Goal: Task Accomplishment & Management: Manage account settings

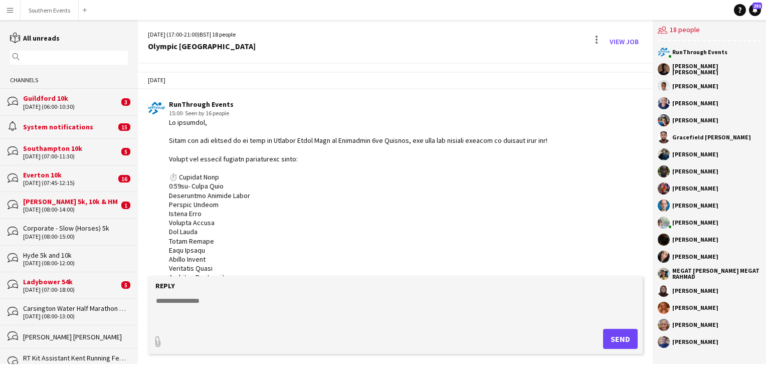
click at [211, 296] on textarea at bounding box center [397, 309] width 485 height 26
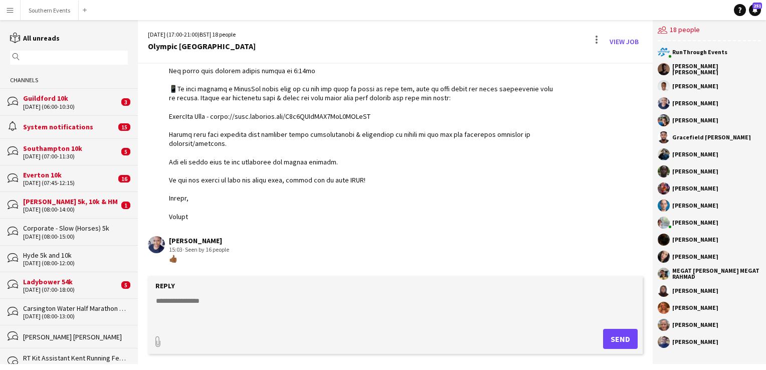
paste textarea "**********"
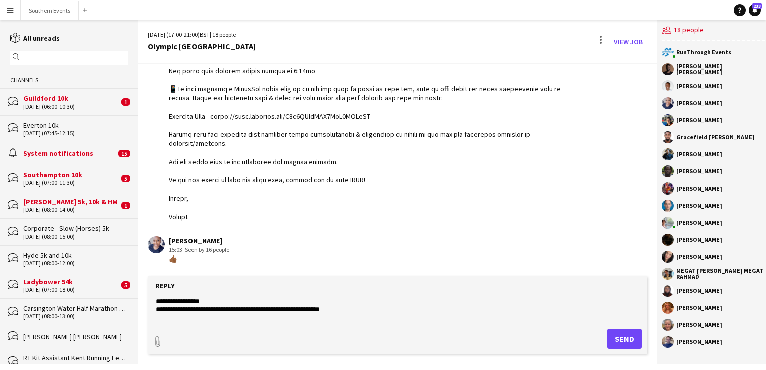
scroll to position [241, 0]
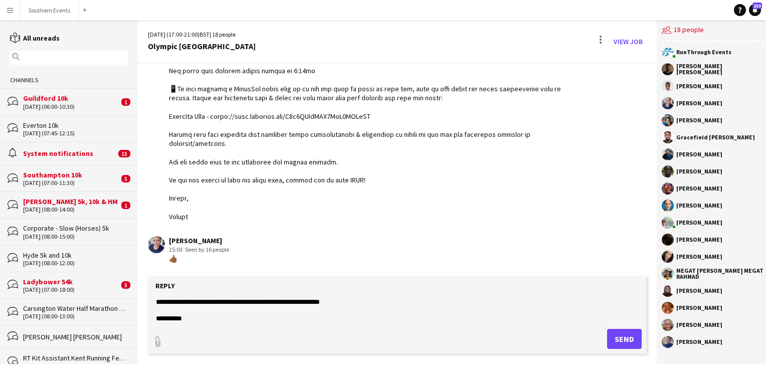
click at [156, 311] on textarea at bounding box center [397, 309] width 485 height 26
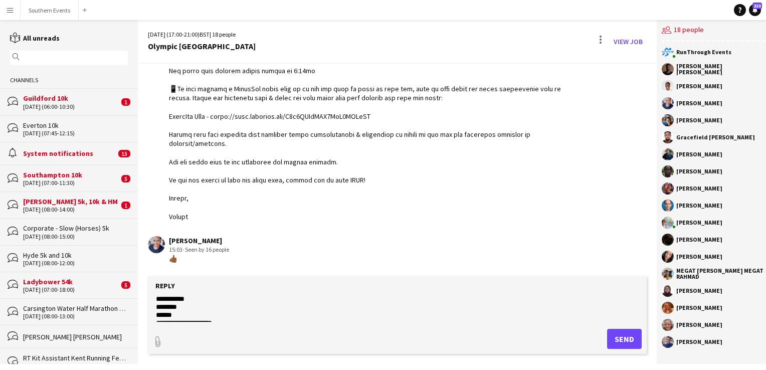
scroll to position [345, 0]
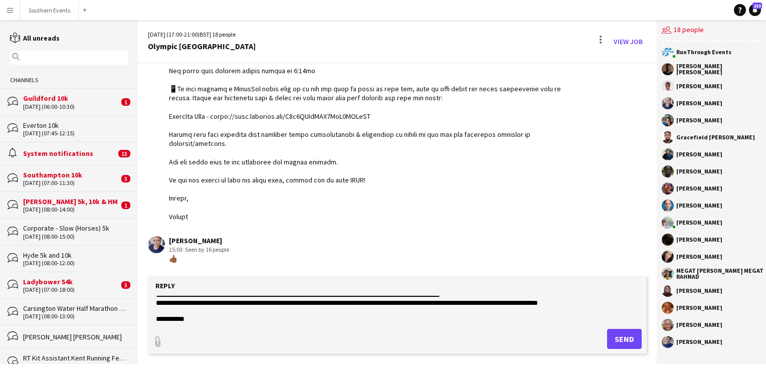
click at [159, 312] on textarea at bounding box center [397, 309] width 485 height 26
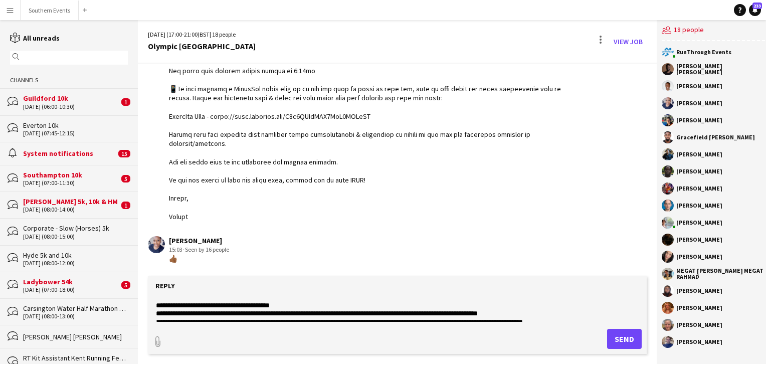
scroll to position [427, 0]
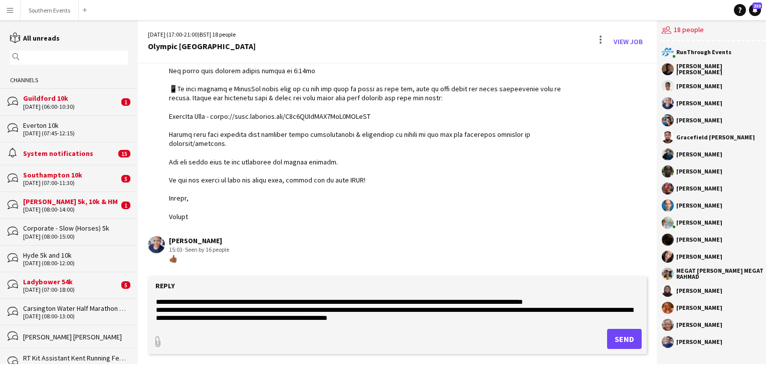
click at [159, 316] on textarea at bounding box center [397, 309] width 485 height 26
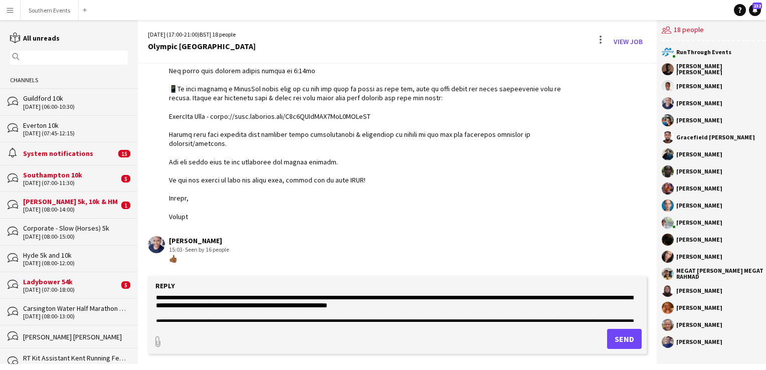
scroll to position [455, 0]
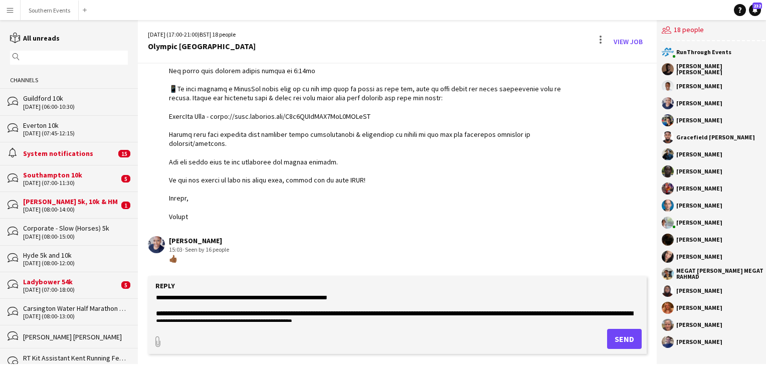
click at [159, 308] on textarea at bounding box center [397, 309] width 485 height 26
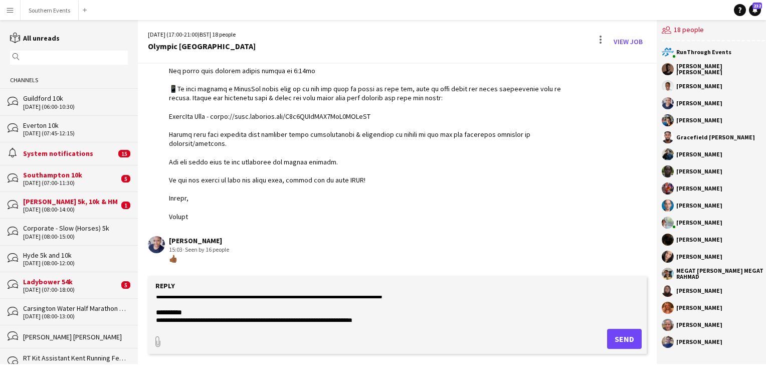
scroll to position [281, 0]
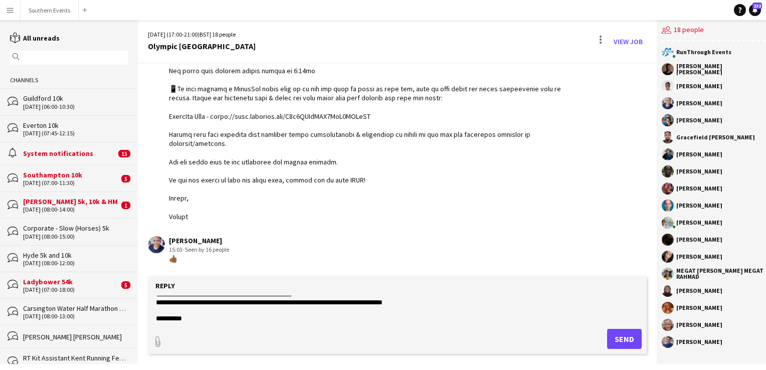
type textarea "**********"
click at [611, 343] on button "Send" at bounding box center [624, 339] width 35 height 20
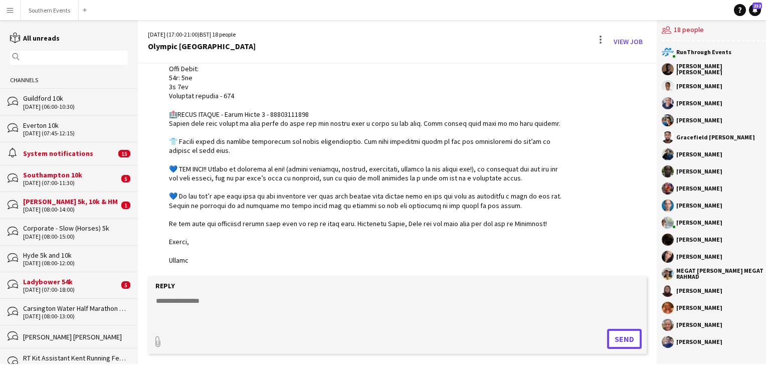
scroll to position [1016, 0]
click at [24, 10] on button "Southern Events Close" at bounding box center [50, 11] width 58 height 20
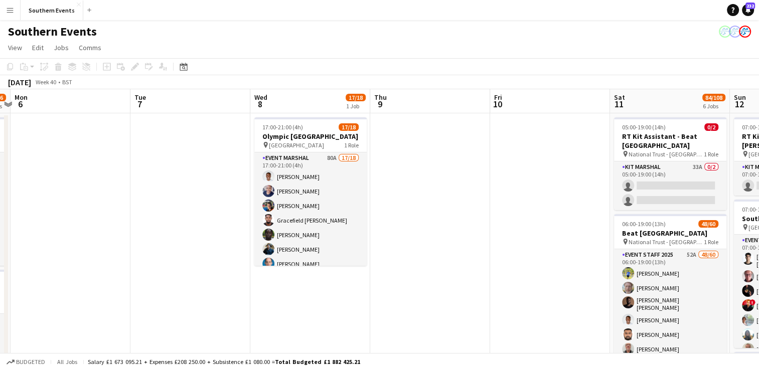
scroll to position [0, 355]
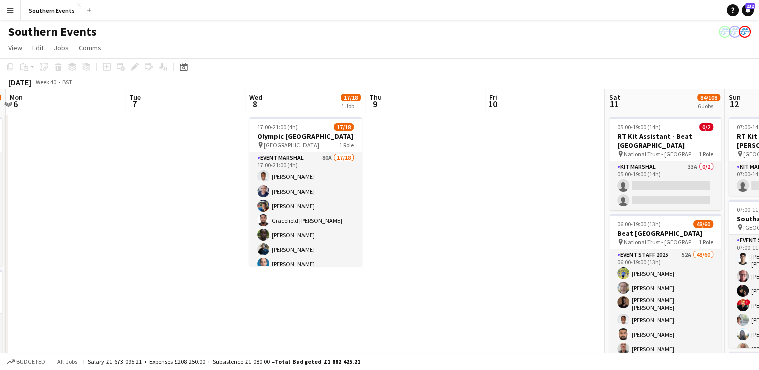
drag, startPoint x: 643, startPoint y: 204, endPoint x: 226, endPoint y: 247, distance: 419.1
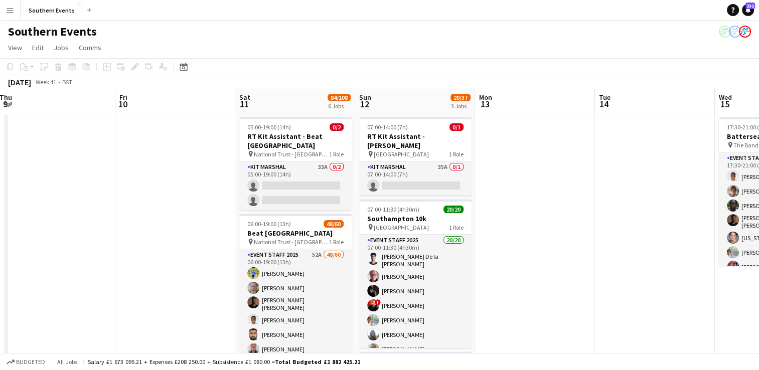
scroll to position [0, 285]
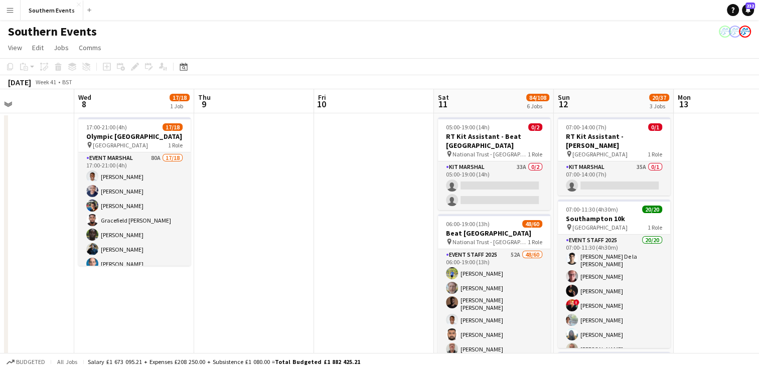
drag, startPoint x: 539, startPoint y: 168, endPoint x: 128, endPoint y: 216, distance: 413.1
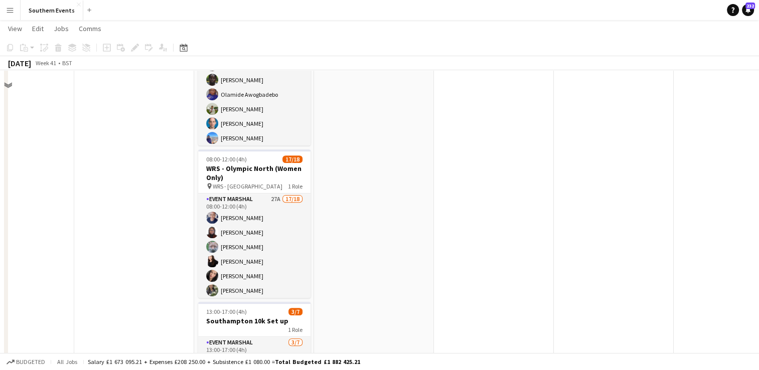
scroll to position [451, 0]
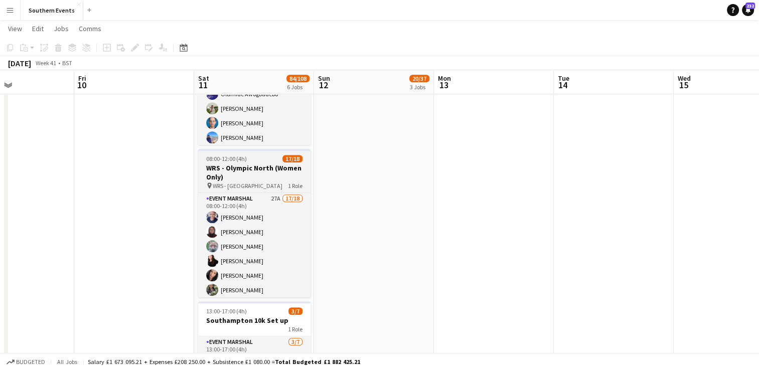
click at [265, 164] on h3 "WRS - Olympic North (Women Only)" at bounding box center [254, 173] width 112 height 18
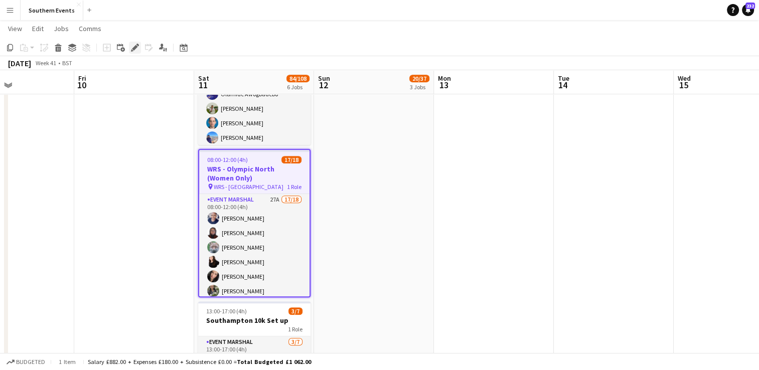
click at [136, 50] on icon "Edit" at bounding box center [135, 48] width 8 height 8
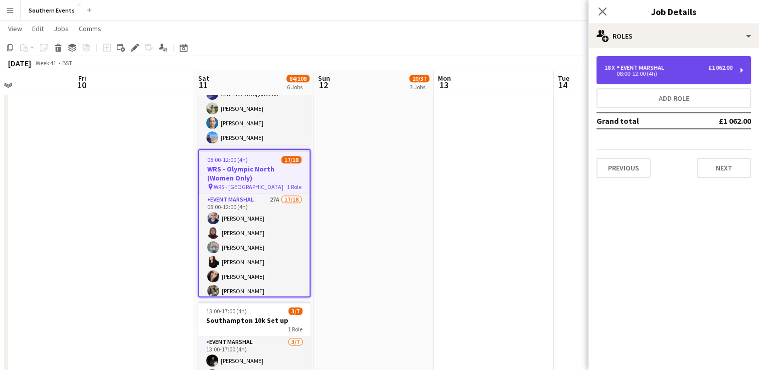
click at [662, 68] on div "Event Marshal" at bounding box center [642, 67] width 52 height 7
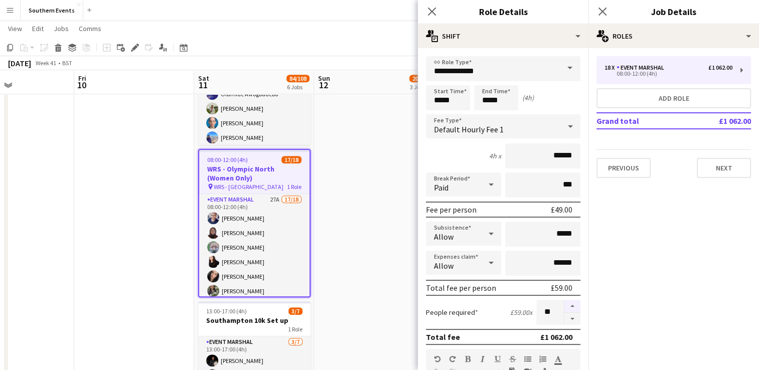
click at [565, 304] on button "button" at bounding box center [572, 306] width 16 height 13
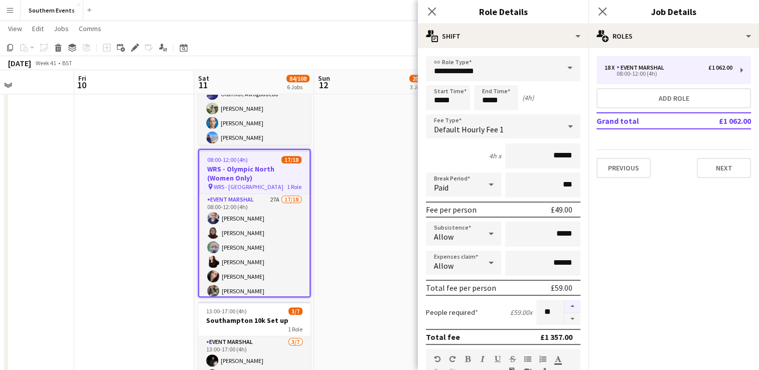
click at [565, 304] on button "button" at bounding box center [572, 306] width 16 height 13
type input "**"
click at [350, 266] on app-date-cell "07:00-14:00 (7h) 0/1 RT Kit Assistant - [PERSON_NAME] pin Sheen Gate Car Park 1…" at bounding box center [374, 66] width 120 height 811
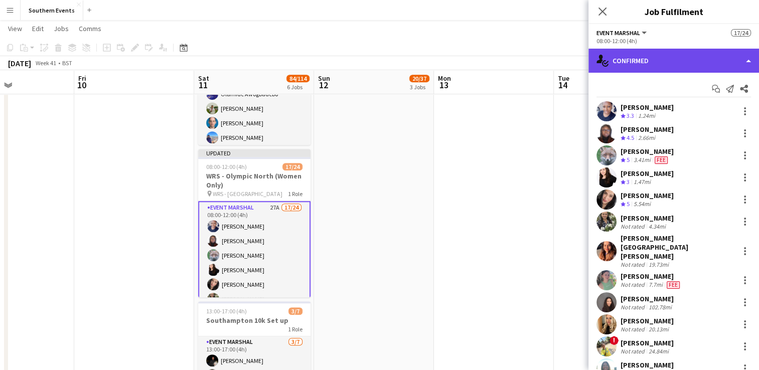
click at [630, 65] on div "single-neutral-actions-check-2 Confirmed" at bounding box center [673, 61] width 171 height 24
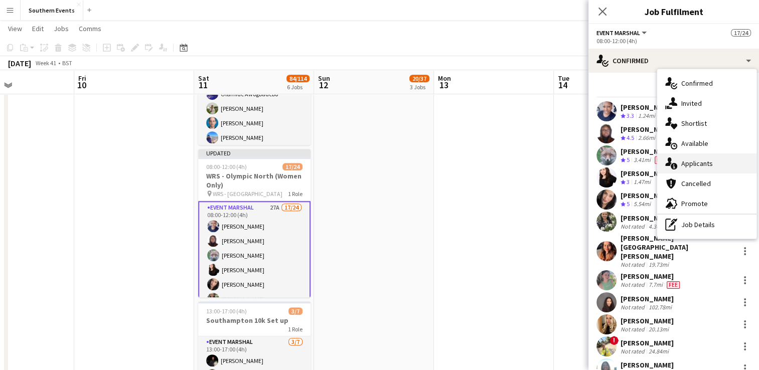
click at [698, 168] on div "single-neutral-actions-information Applicants" at bounding box center [706, 163] width 99 height 20
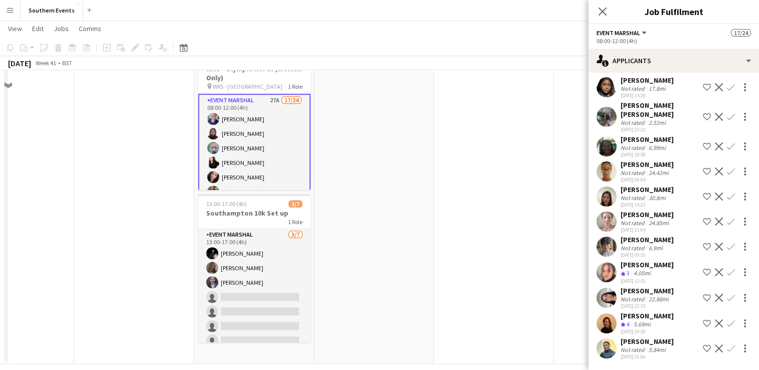
scroll to position [570, 0]
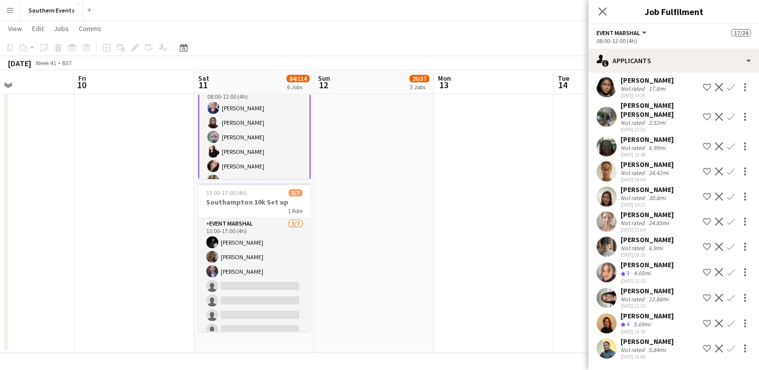
click at [727, 268] on app-icon "Confirm" at bounding box center [731, 272] width 8 height 8
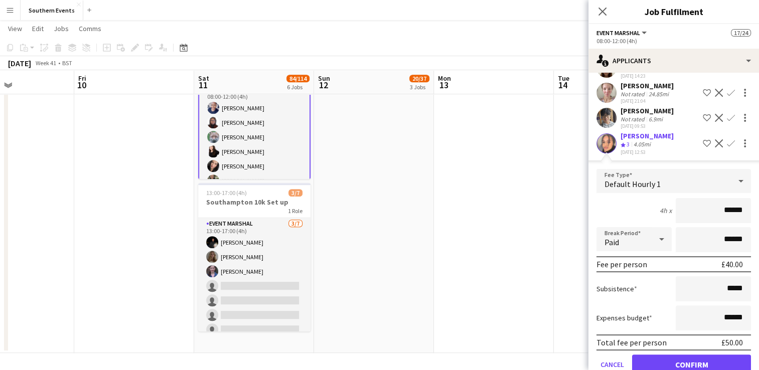
scroll to position [255, 0]
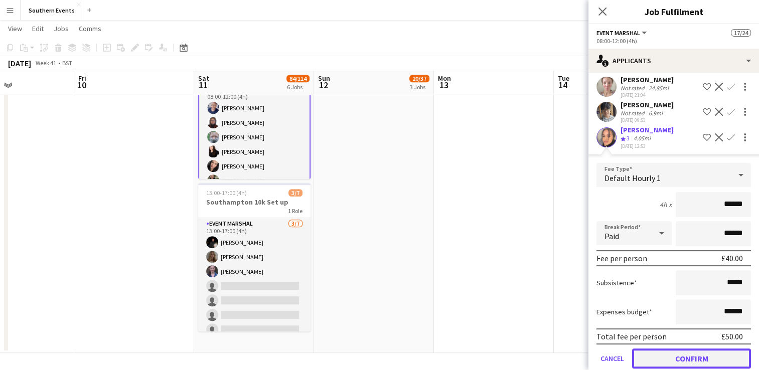
click at [677, 360] on button "Confirm" at bounding box center [691, 359] width 119 height 20
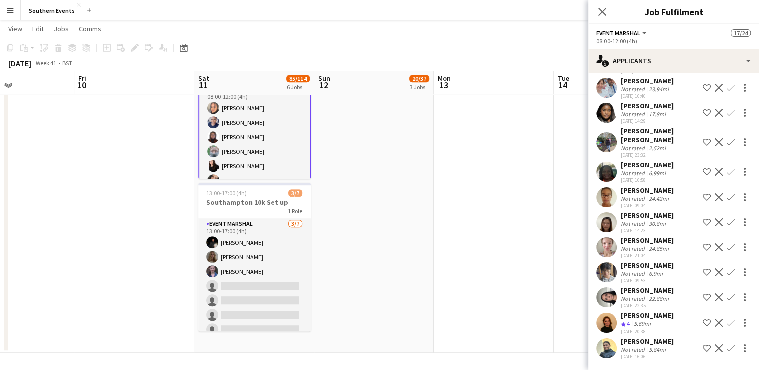
scroll to position [111, 0]
click at [727, 293] on app-icon "Confirm" at bounding box center [731, 297] width 8 height 8
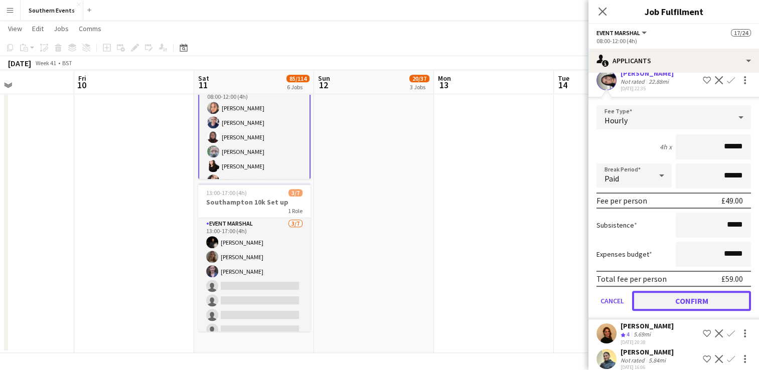
click at [656, 306] on button "Confirm" at bounding box center [691, 301] width 119 height 20
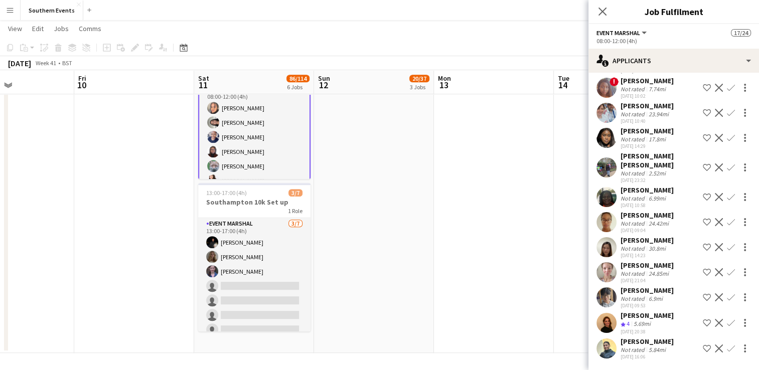
scroll to position [86, 0]
click at [727, 319] on app-icon "Confirm" at bounding box center [731, 323] width 8 height 8
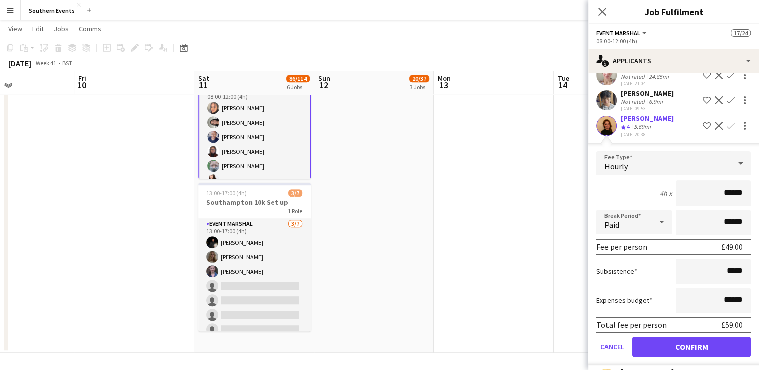
scroll to position [310, 0]
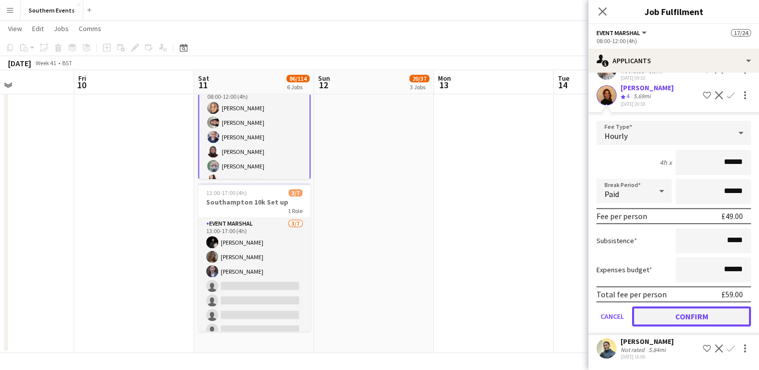
click at [668, 310] on button "Confirm" at bounding box center [691, 316] width 119 height 20
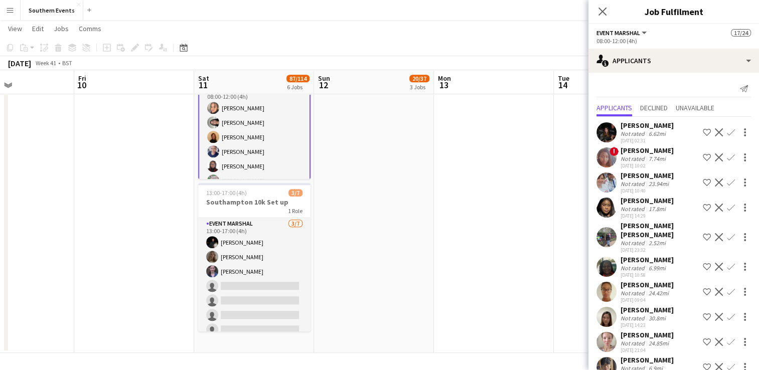
scroll to position [61, 0]
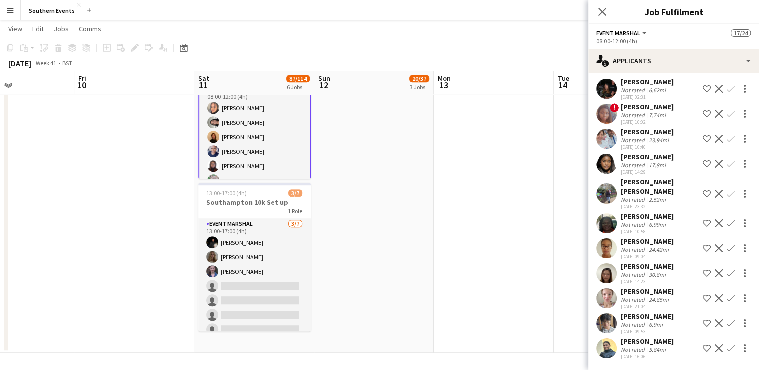
click at [603, 263] on app-user-avatar at bounding box center [606, 273] width 20 height 20
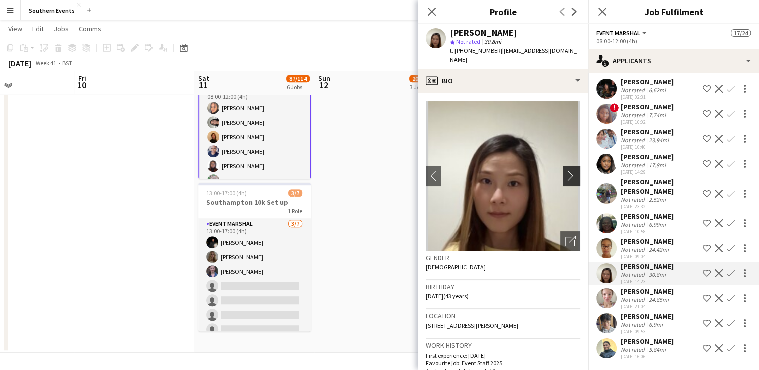
click at [565, 171] on app-icon "chevron-right" at bounding box center [573, 176] width 16 height 11
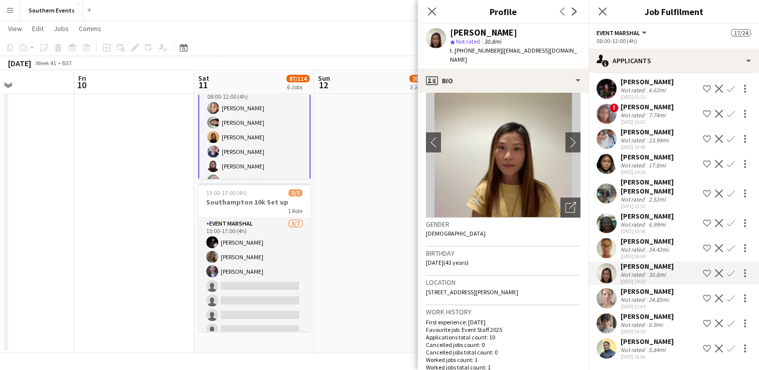
scroll to position [50, 0]
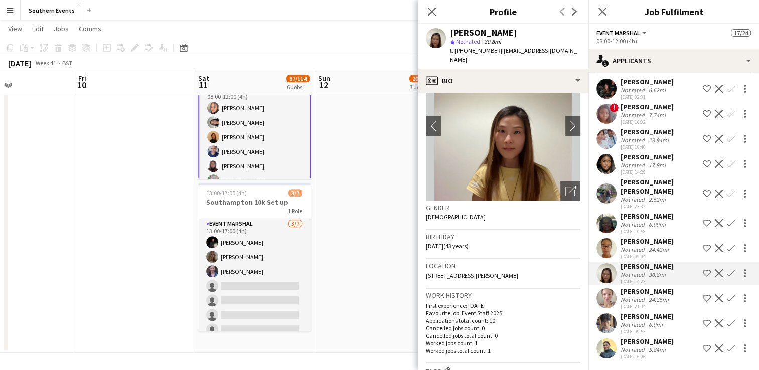
click at [727, 269] on app-icon "Confirm" at bounding box center [731, 273] width 8 height 8
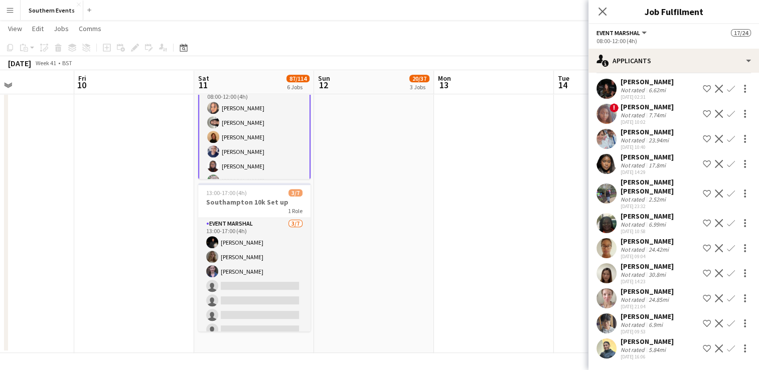
click at [727, 269] on app-icon "Confirm" at bounding box center [731, 273] width 8 height 8
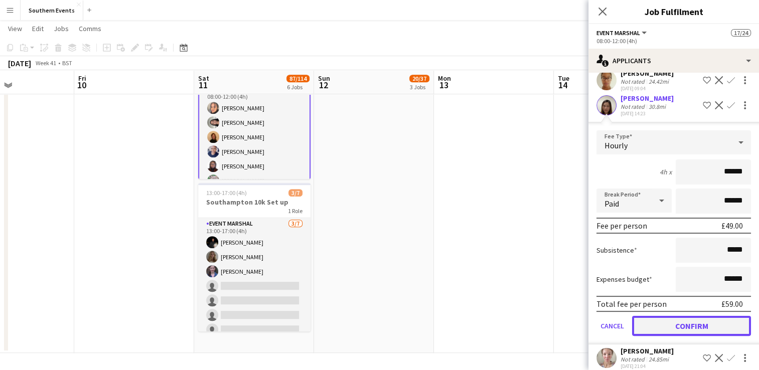
click at [679, 329] on button "Confirm" at bounding box center [691, 326] width 119 height 20
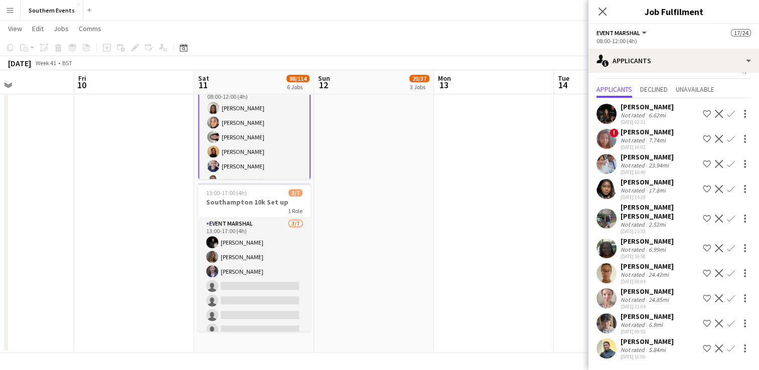
scroll to position [36, 0]
click at [610, 292] on app-user-avatar at bounding box center [606, 298] width 20 height 20
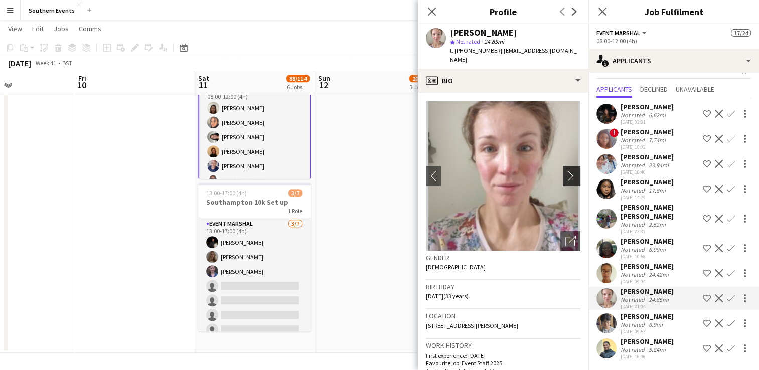
click at [565, 171] on app-icon "chevron-right" at bounding box center [573, 176] width 16 height 11
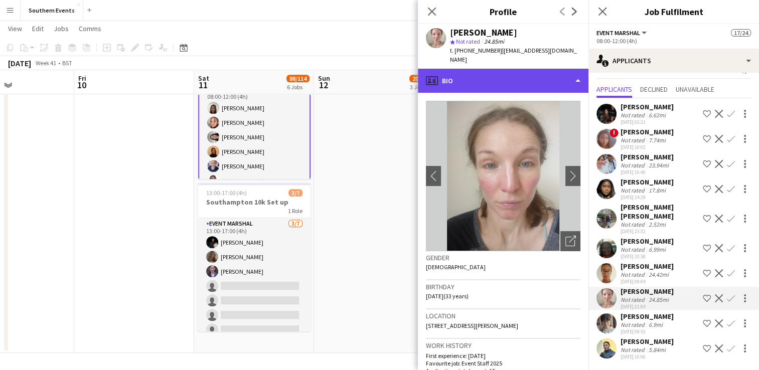
click at [493, 70] on div "profile Bio" at bounding box center [503, 81] width 171 height 24
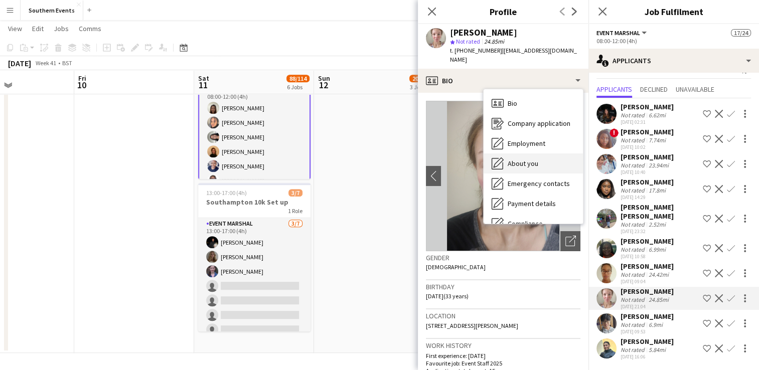
click at [544, 153] on div "About you About you" at bounding box center [533, 163] width 99 height 20
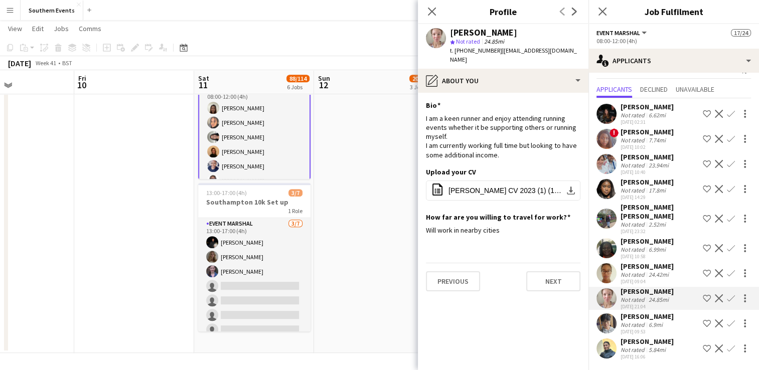
click at [725, 292] on button "Confirm" at bounding box center [731, 298] width 12 height 12
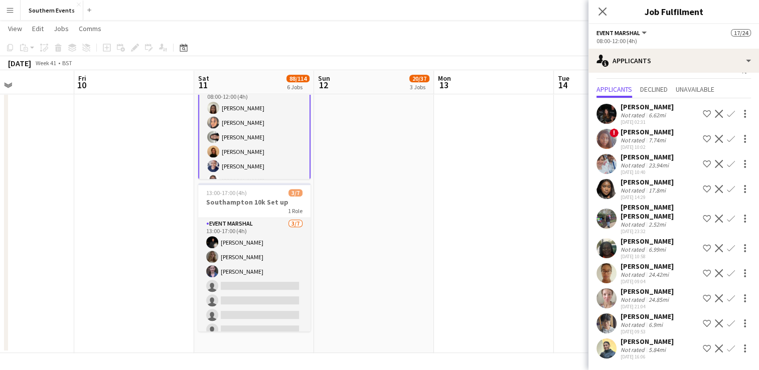
click at [725, 292] on button "Confirm" at bounding box center [731, 298] width 12 height 12
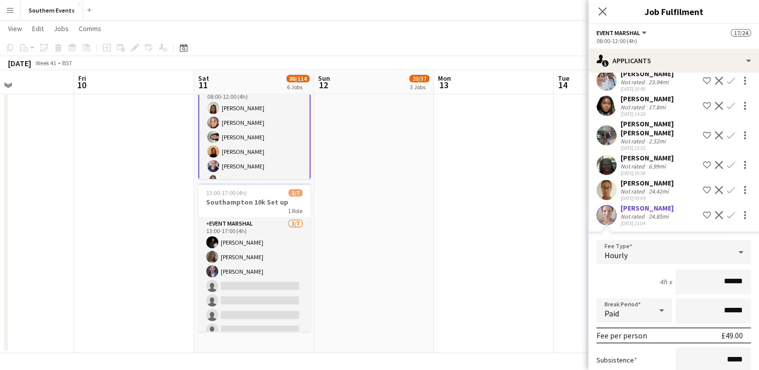
scroll to position [187, 0]
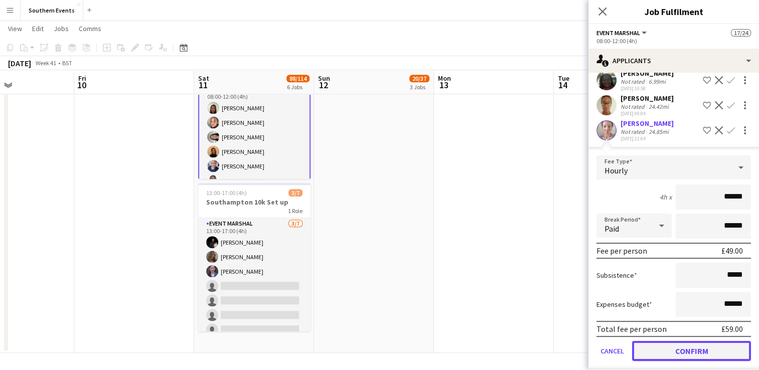
click at [667, 352] on button "Confirm" at bounding box center [691, 351] width 119 height 20
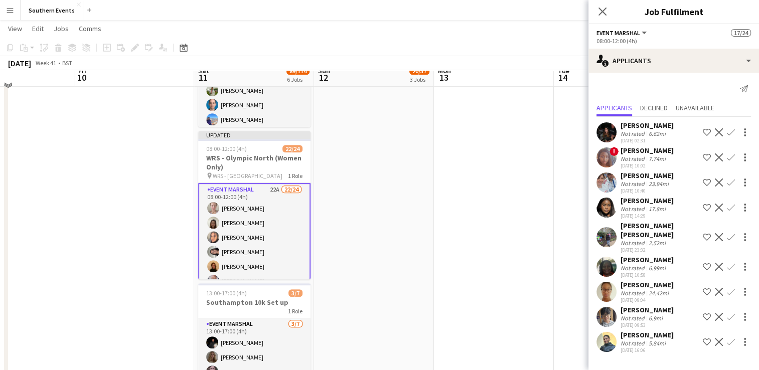
scroll to position [419, 0]
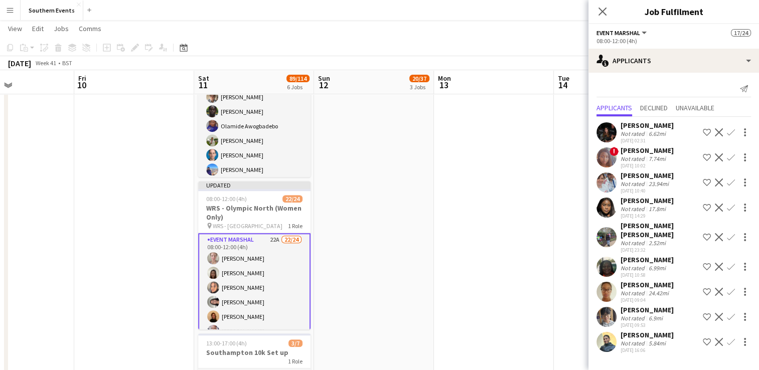
click at [608, 204] on app-user-avatar at bounding box center [606, 208] width 20 height 20
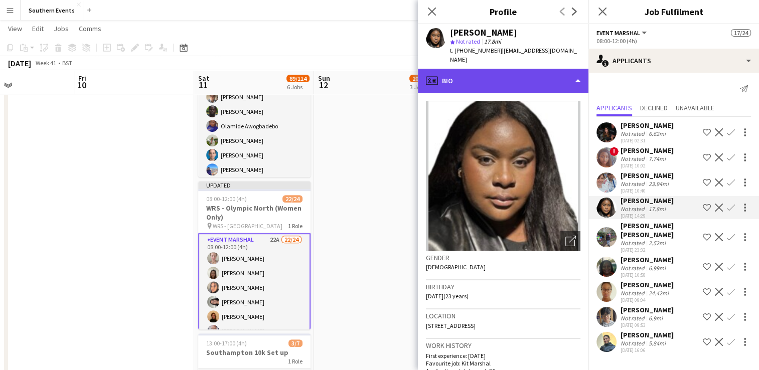
click at [489, 77] on div "profile Bio" at bounding box center [503, 81] width 171 height 24
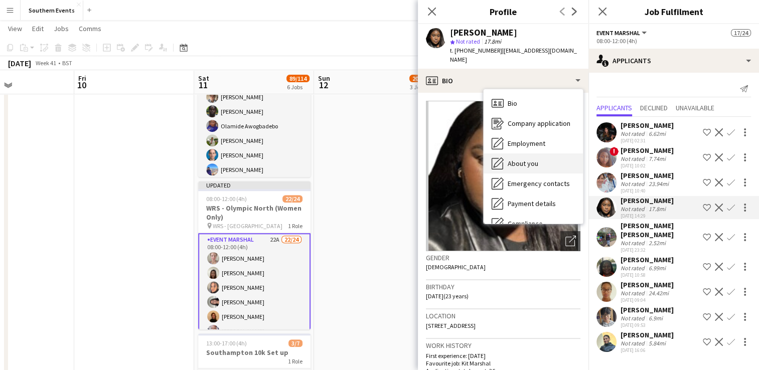
click at [532, 159] on span "About you" at bounding box center [523, 163] width 31 height 9
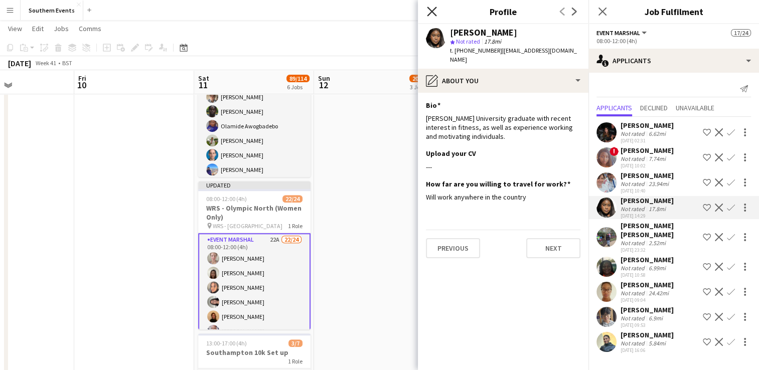
click at [427, 10] on icon "Close pop-in" at bounding box center [432, 12] width 10 height 10
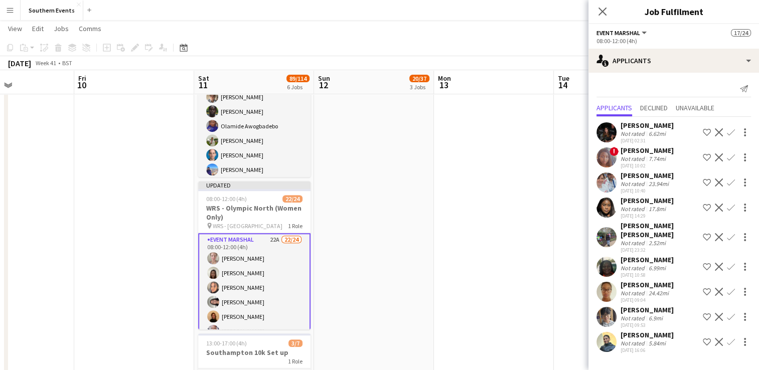
click at [728, 206] on app-icon "Confirm" at bounding box center [731, 208] width 8 height 8
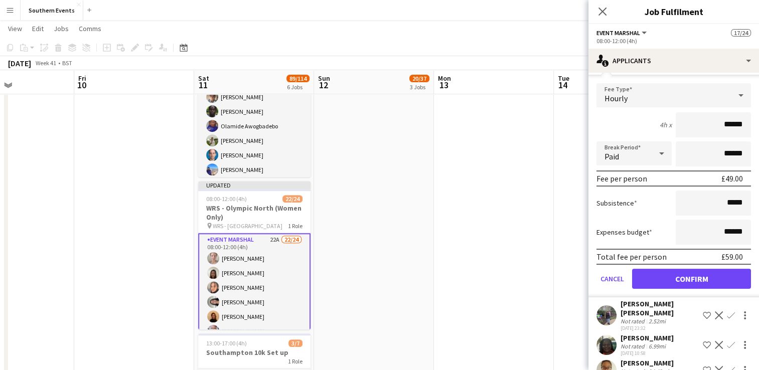
scroll to position [150, 0]
click at [664, 276] on button "Confirm" at bounding box center [691, 278] width 119 height 20
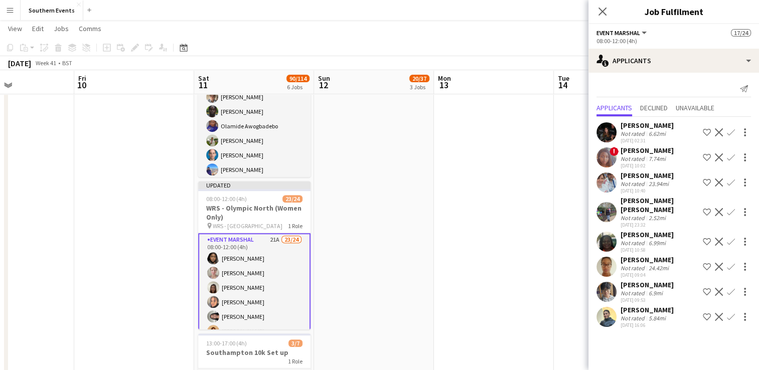
click at [465, 267] on app-date-cell at bounding box center [494, 98] width 120 height 811
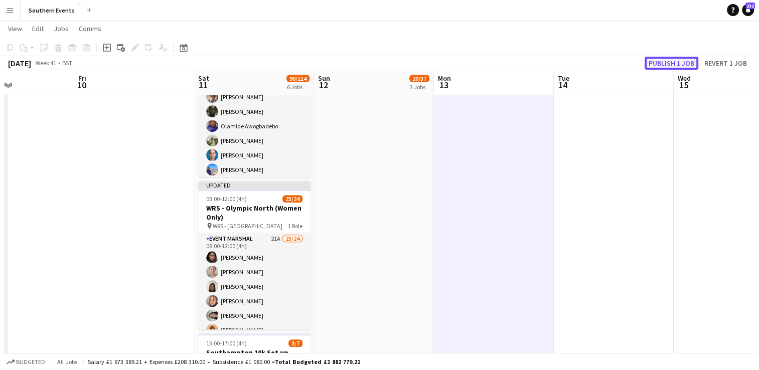
click at [662, 63] on button "Publish 1 job" at bounding box center [672, 63] width 54 height 13
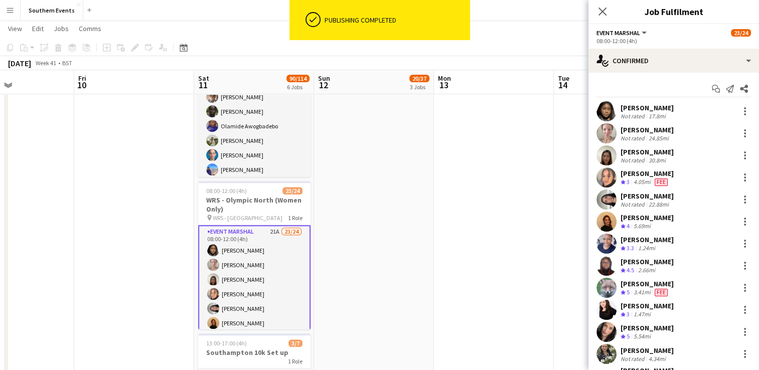
drag, startPoint x: 620, startPoint y: 106, endPoint x: 677, endPoint y: 216, distance: 123.8
click at [677, 216] on div "[PERSON_NAME] Not rated 17.8mi [PERSON_NAME] Not rated 24.85mi [PERSON_NAME] No…" at bounding box center [673, 372] width 171 height 542
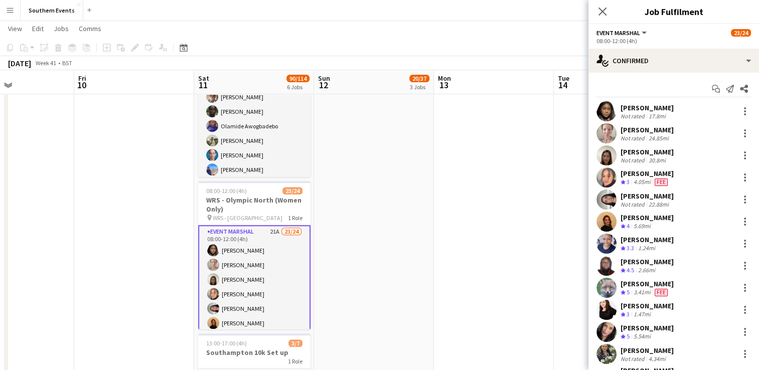
copy div "[PERSON_NAME] Not rated 17.8mi [PERSON_NAME] Not rated 24.85mi [PERSON_NAME] No…"
click at [712, 86] on icon "Start chat" at bounding box center [716, 89] width 8 height 8
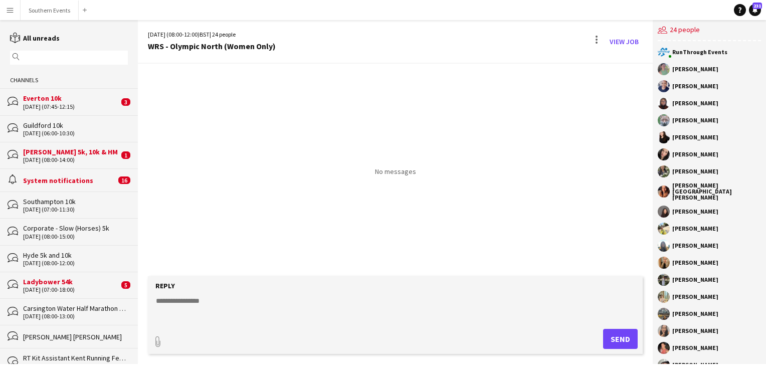
click at [161, 302] on textarea at bounding box center [397, 309] width 485 height 26
paste textarea "**********"
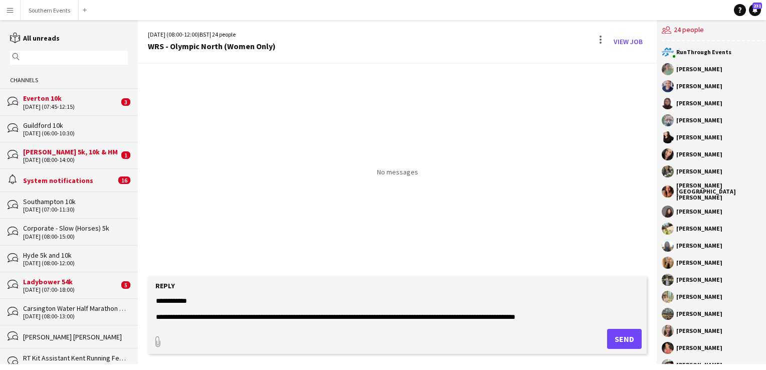
type textarea "**********"
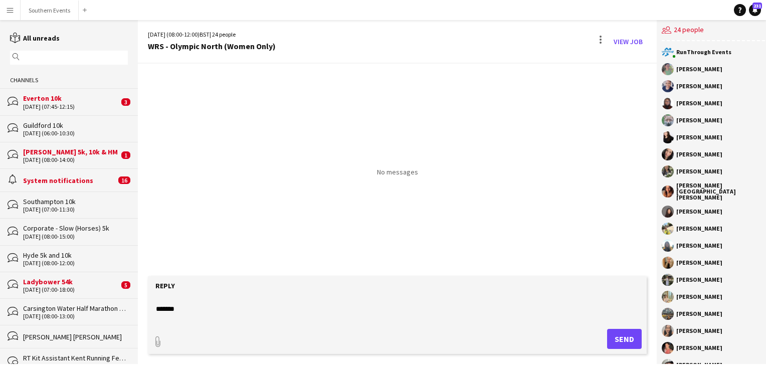
scroll to position [573, 0]
click at [627, 344] on button "Send" at bounding box center [624, 339] width 35 height 20
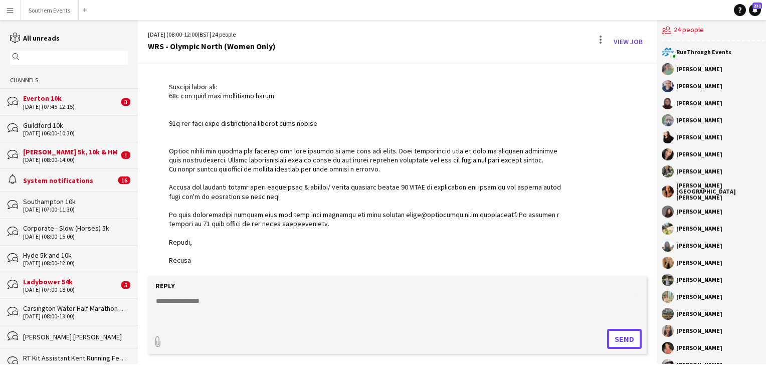
scroll to position [547, 0]
click at [54, 11] on button "Southern Events Close" at bounding box center [50, 11] width 58 height 20
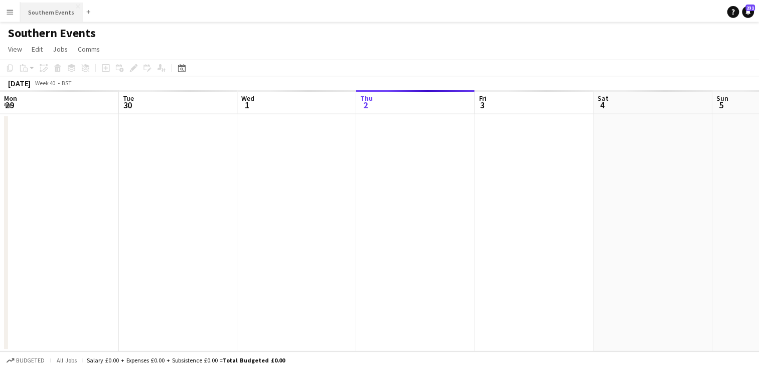
scroll to position [0, 240]
